Goal: Task Accomplishment & Management: Manage account settings

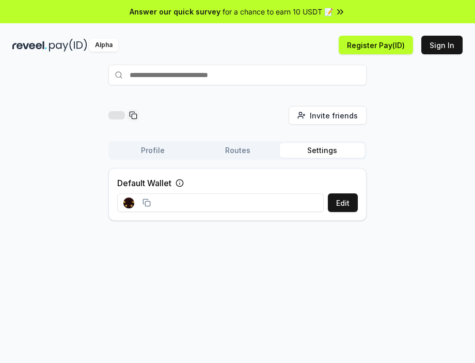
click at [184, 195] on input at bounding box center [220, 202] width 207 height 19
click at [303, 200] on input at bounding box center [220, 202] width 207 height 19
click at [274, 208] on input at bounding box center [220, 202] width 207 height 19
click at [336, 204] on button "Edit" at bounding box center [343, 202] width 30 height 19
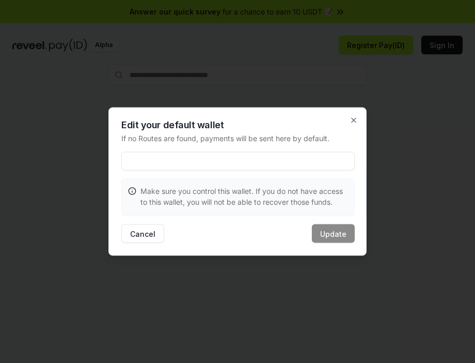
click at [283, 148] on div "Edit your default wallet If no Routes are found, payments will be sent here by …" at bounding box center [238, 181] width 258 height 148
click at [270, 157] on input at bounding box center [238, 161] width 234 height 19
paste input "**********"
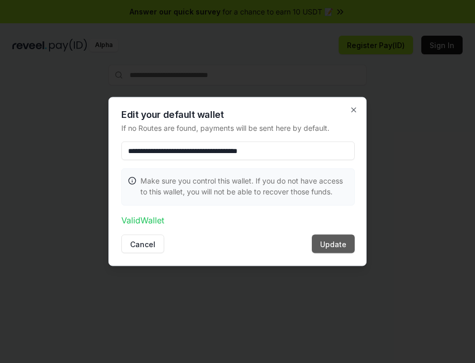
type input "**********"
click at [326, 242] on button "Update" at bounding box center [333, 244] width 43 height 19
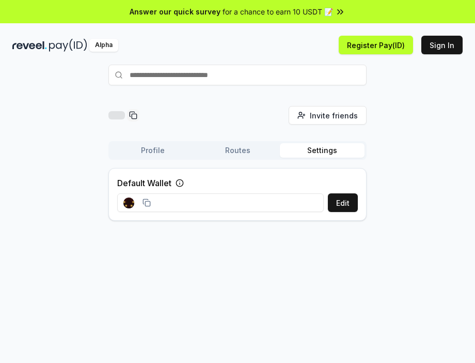
click at [243, 151] on button "Routes" at bounding box center [237, 150] width 85 height 14
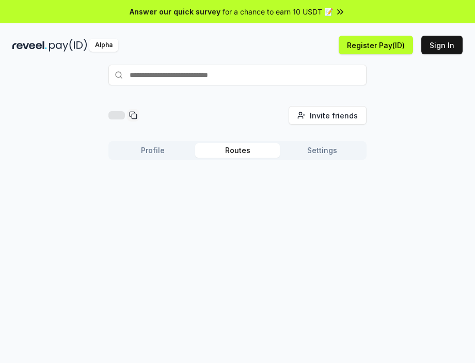
click at [145, 148] on button "Profile" at bounding box center [153, 150] width 85 height 14
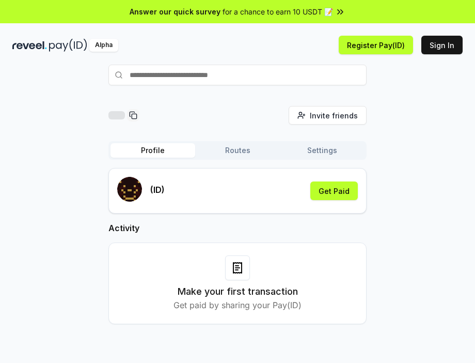
click at [326, 152] on button "Settings" at bounding box center [322, 150] width 85 height 14
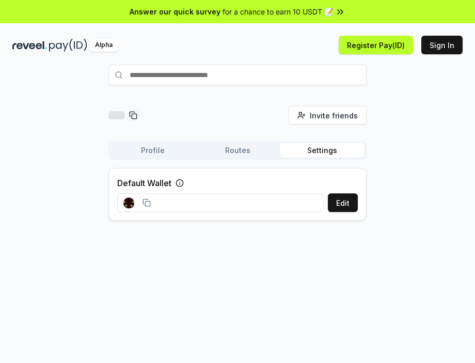
click at [214, 195] on input at bounding box center [220, 202] width 207 height 19
click at [340, 201] on button "Edit" at bounding box center [343, 202] width 30 height 19
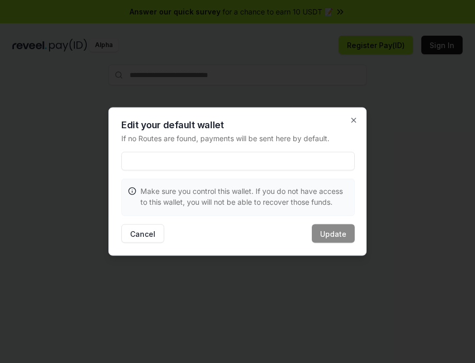
click at [228, 160] on input at bounding box center [238, 161] width 234 height 19
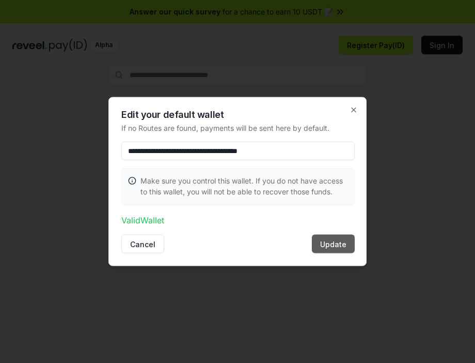
type input "**********"
click at [339, 242] on button "Update" at bounding box center [333, 244] width 43 height 19
